Goal: Information Seeking & Learning: Learn about a topic

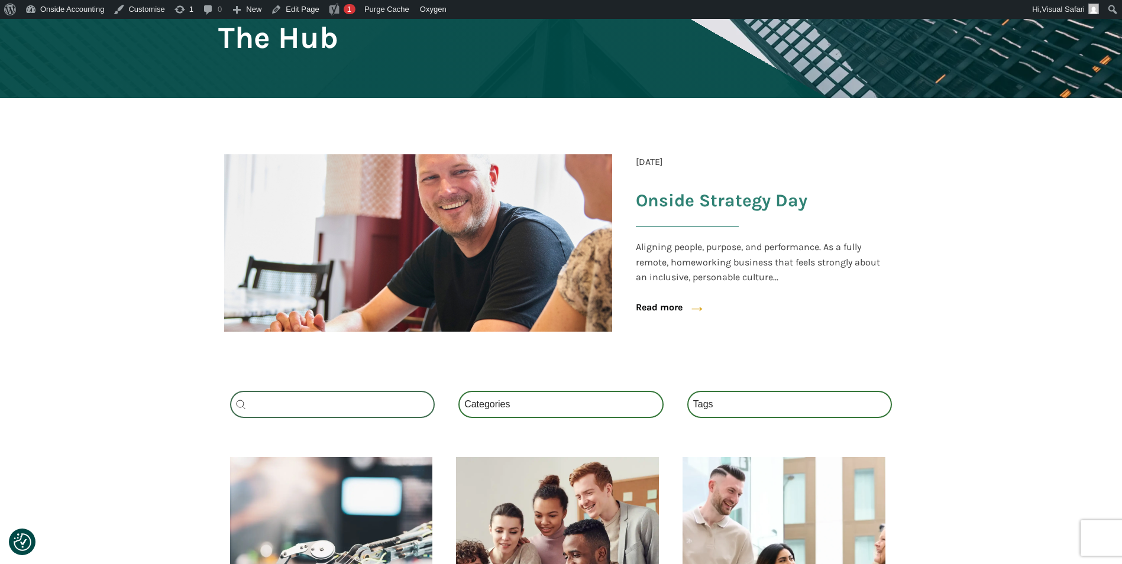
scroll to position [177, 0]
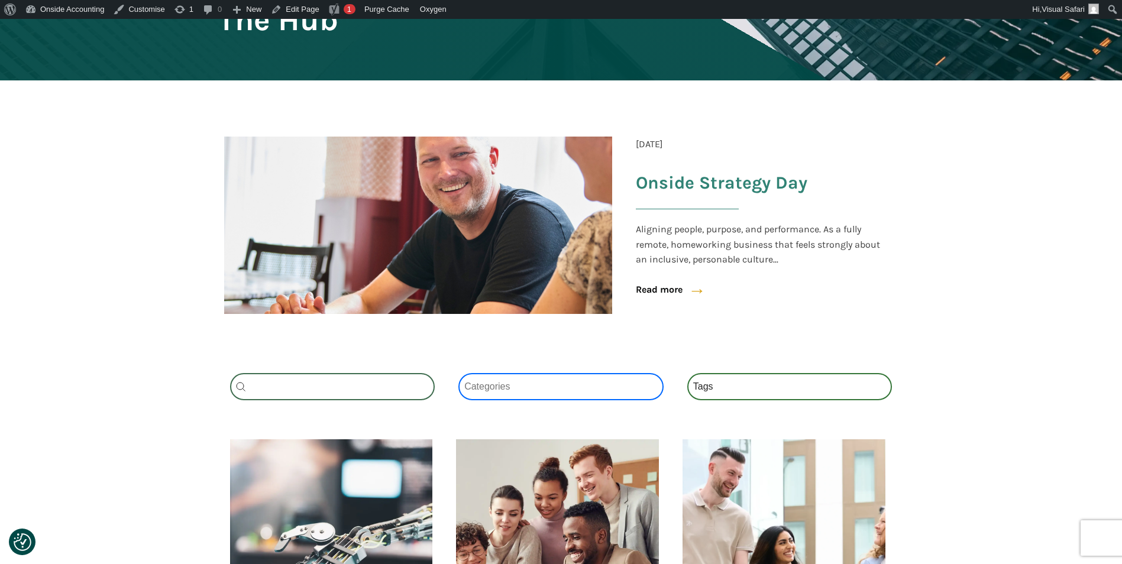
click at [483, 387] on select "Categories All (3) News (2) Fact Sheets (1)" at bounding box center [560, 386] width 205 height 27
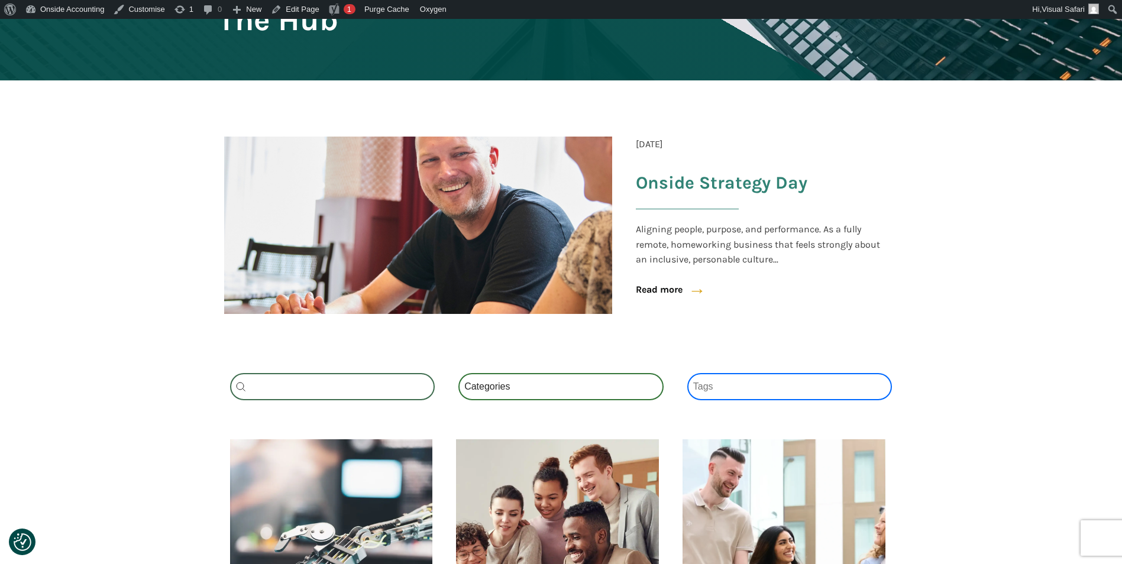
click at [714, 380] on select "Tags National Insurance (1) Schemes (1) Tax (1)" at bounding box center [789, 386] width 205 height 27
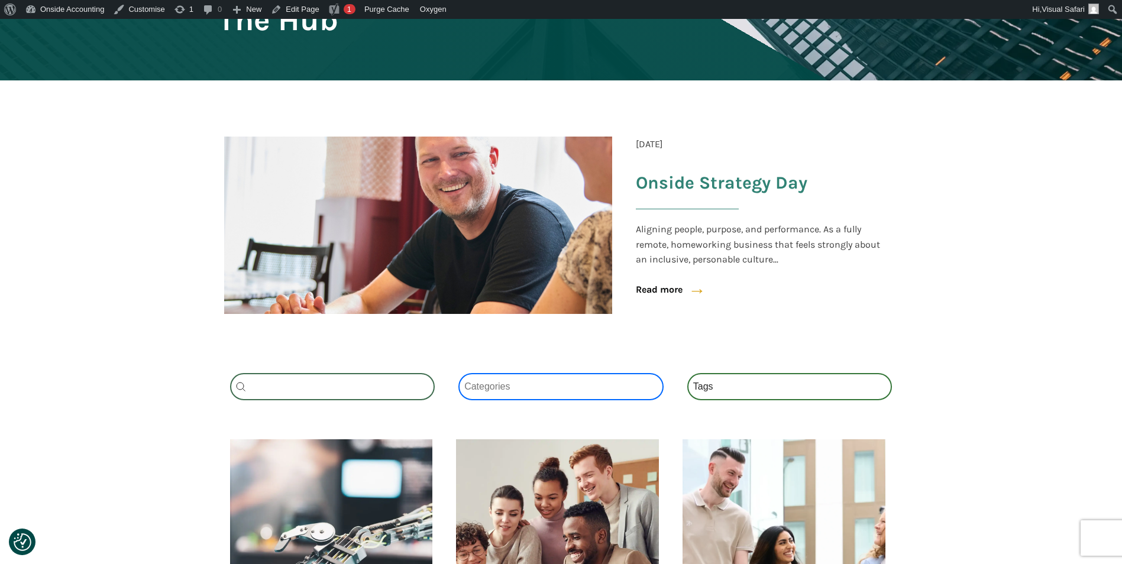
click at [546, 384] on select "Categories All (3) News (2) Fact Sheets (1)" at bounding box center [560, 386] width 205 height 27
drag, startPoint x: 93, startPoint y: 335, endPoint x: 1033, endPoint y: 297, distance: 941.1
click at [1033, 297] on section "[DATE] Onside Strategy Day Aligning people, purpose, and performance. As a full…" at bounding box center [561, 214] width 1122 height 269
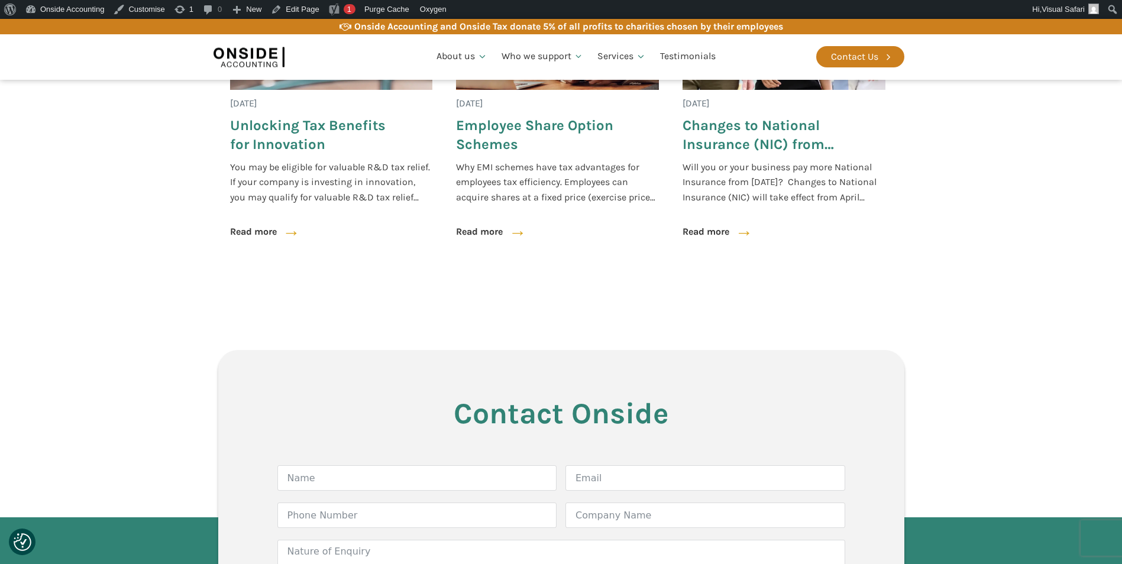
scroll to position [710, 0]
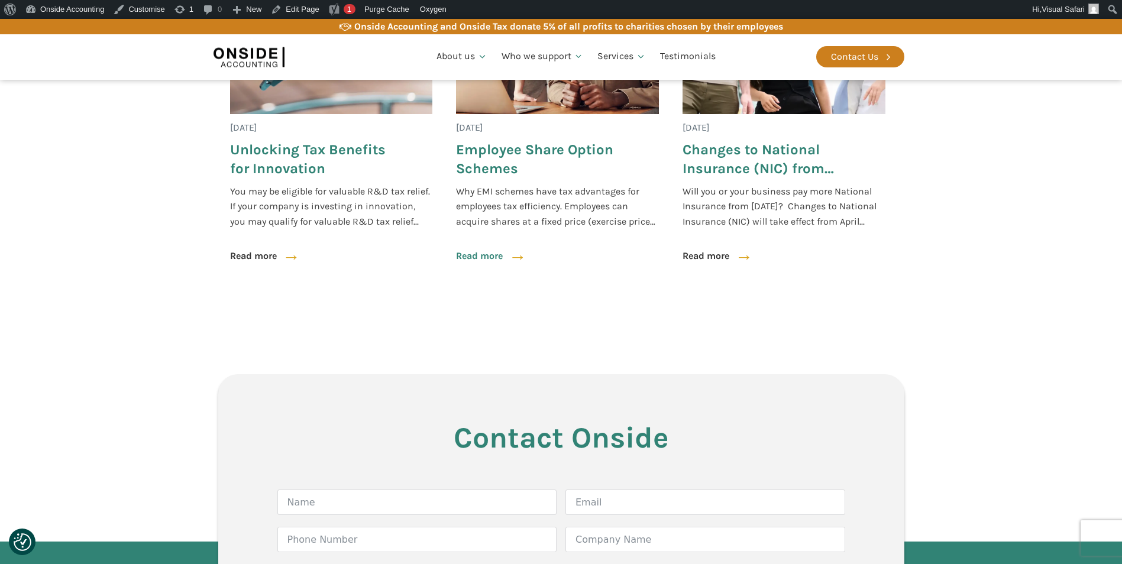
click at [468, 253] on link "Read more" at bounding box center [479, 255] width 47 height 15
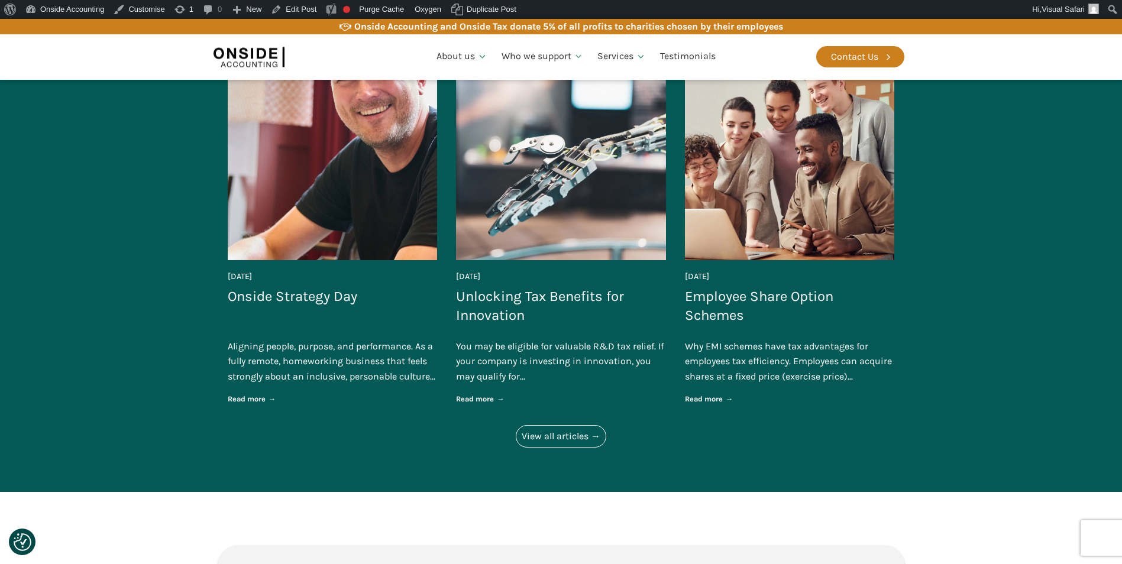
scroll to position [1715, 0]
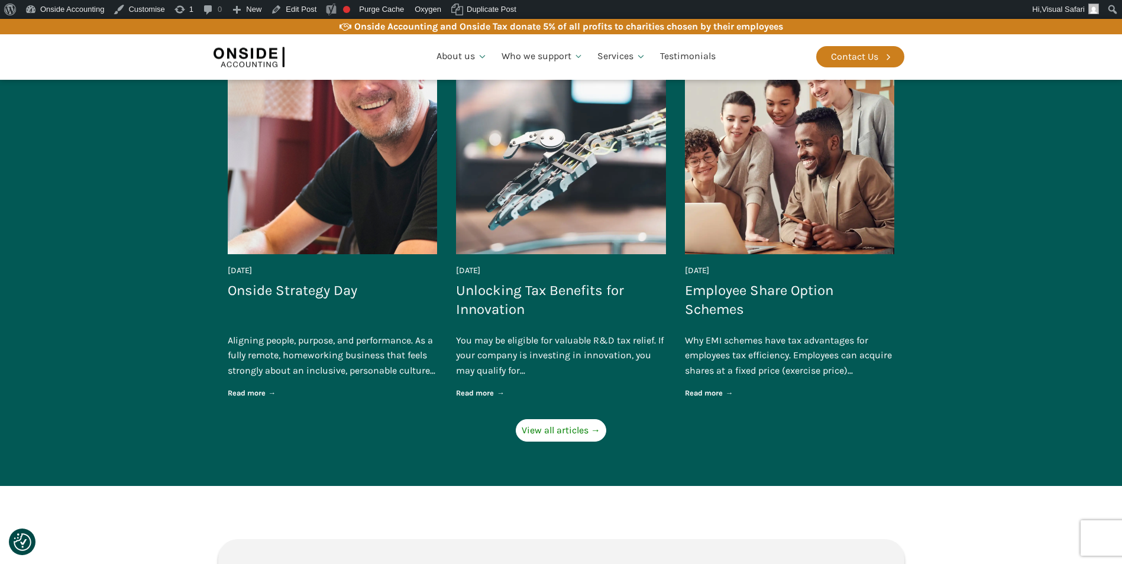
click at [559, 426] on link "View all articles →" at bounding box center [561, 430] width 90 height 22
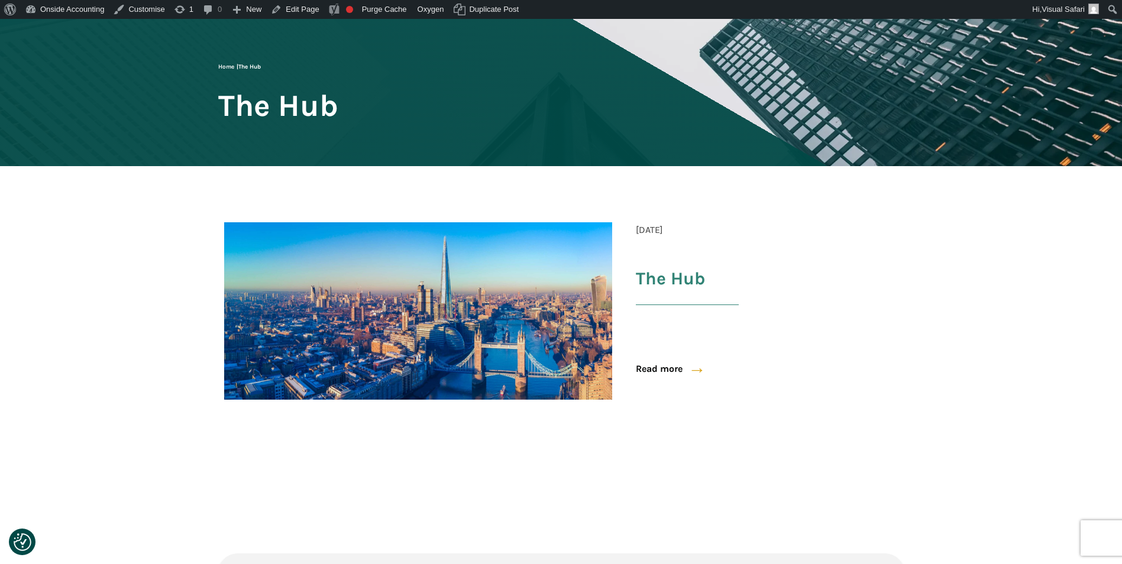
scroll to position [59, 0]
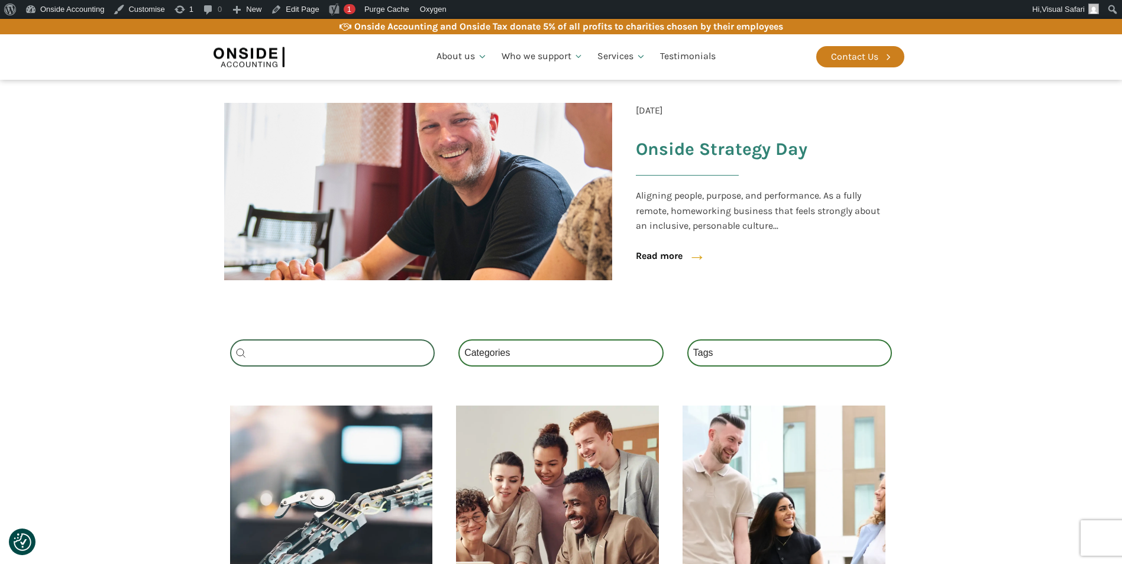
scroll to position [296, 0]
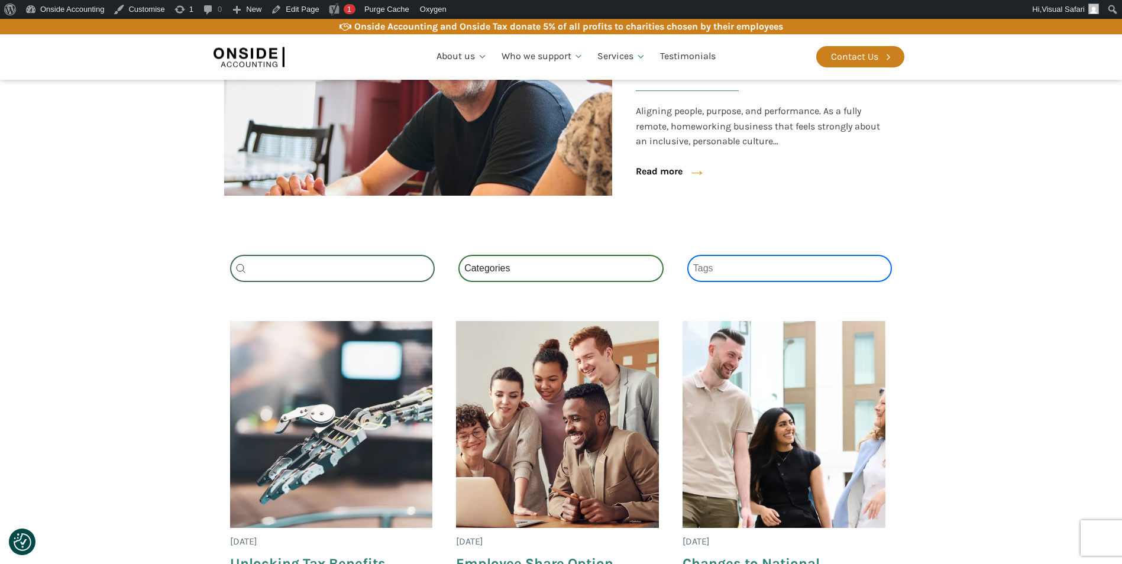
click at [715, 271] on select "Tags National Insurance (1) Schemes (1) Tax (1)" at bounding box center [789, 268] width 205 height 27
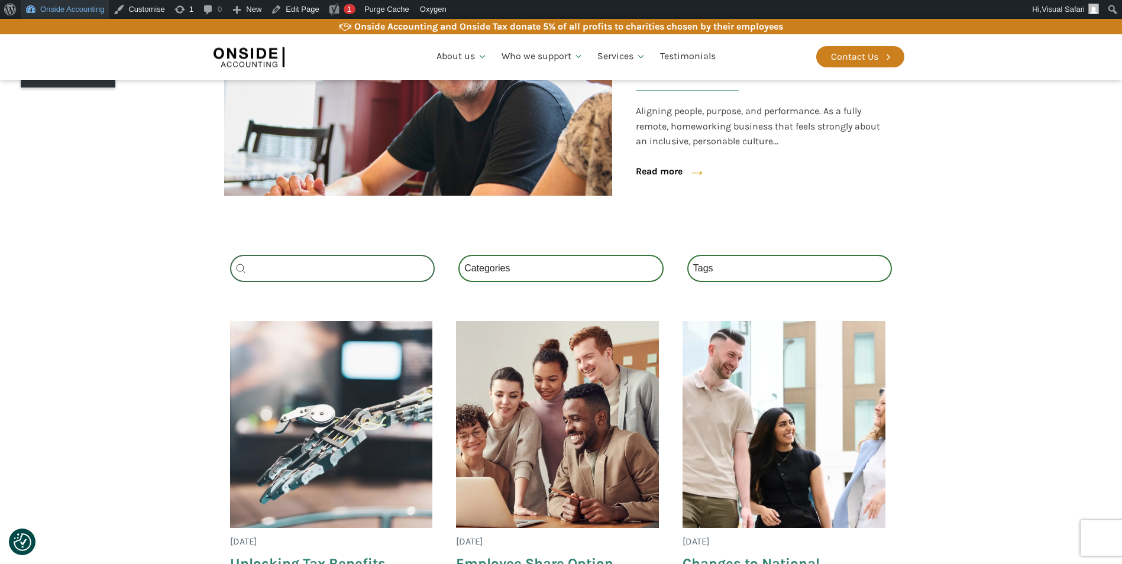
click at [51, 14] on link "Onside Accounting" at bounding box center [65, 9] width 88 height 19
